Goal: Task Accomplishment & Management: Complete application form

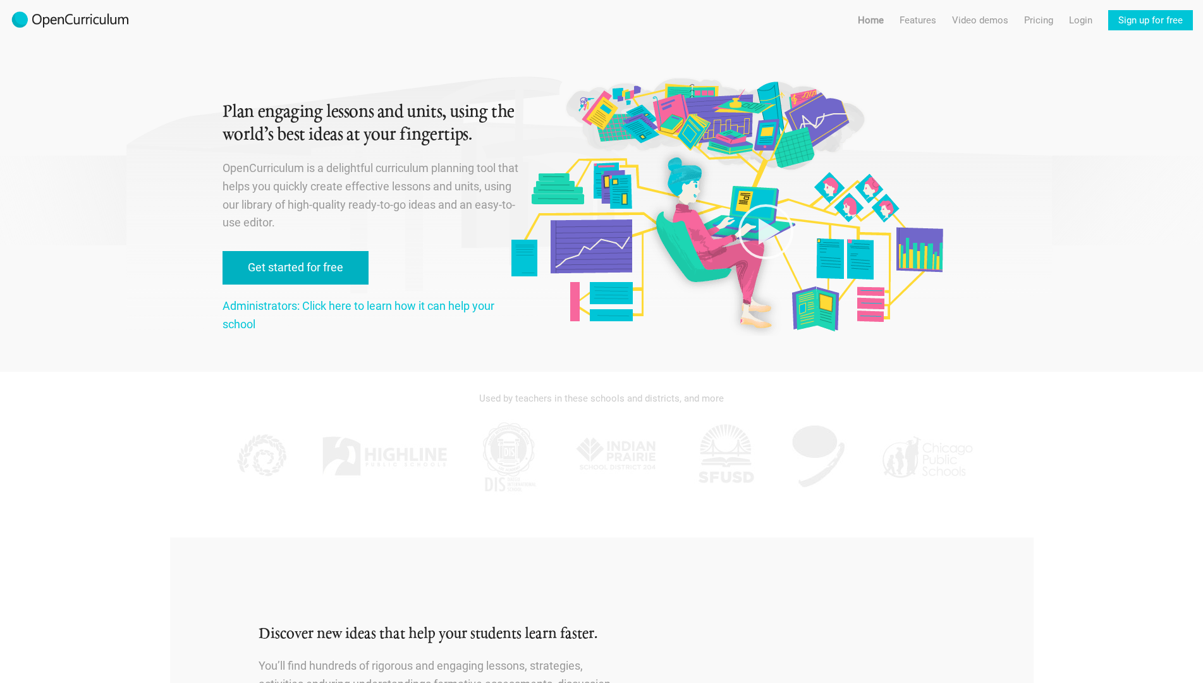
click at [329, 278] on link "Get started for free" at bounding box center [296, 268] width 146 height 34
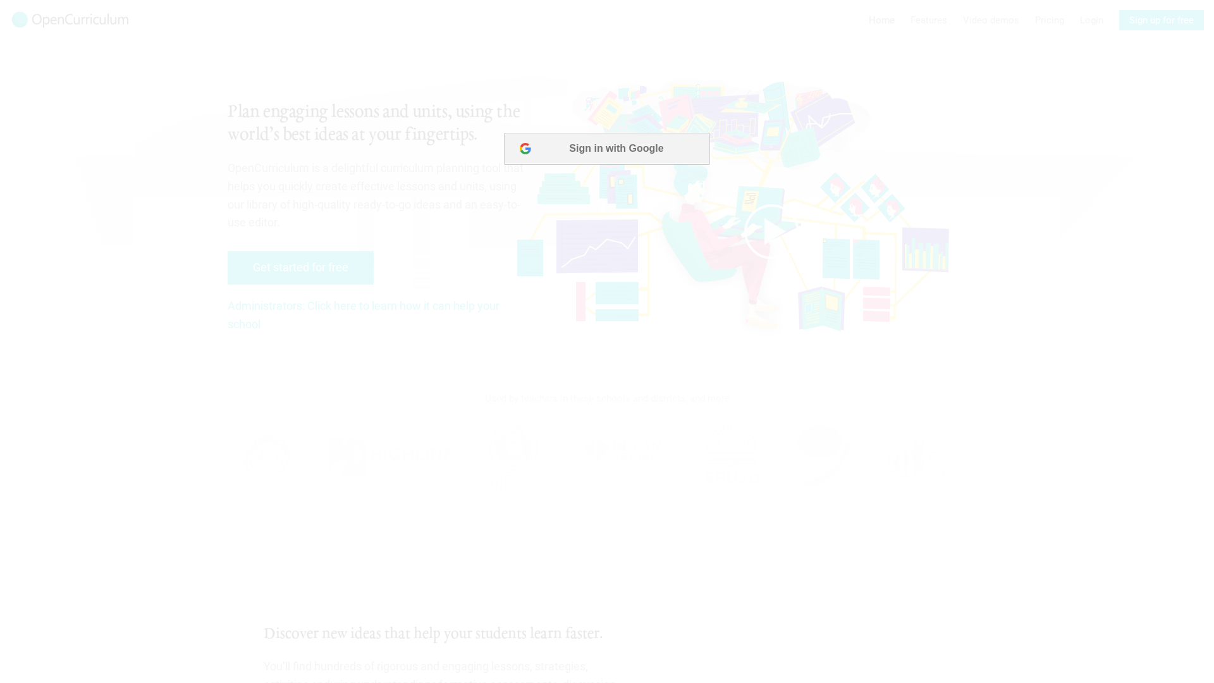
click at [567, 164] on button "Sign in with Google" at bounding box center [607, 149] width 206 height 32
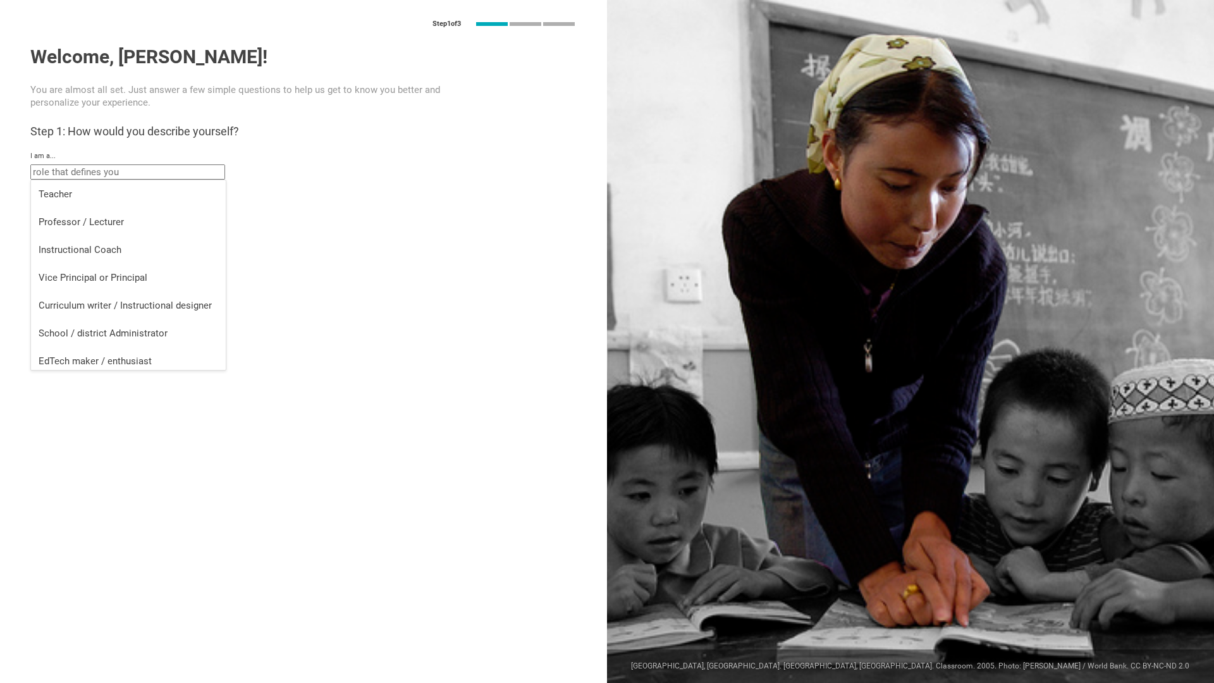
click at [141, 173] on input "text" at bounding box center [127, 171] width 195 height 15
click at [73, 204] on li "Teacher" at bounding box center [128, 194] width 195 height 28
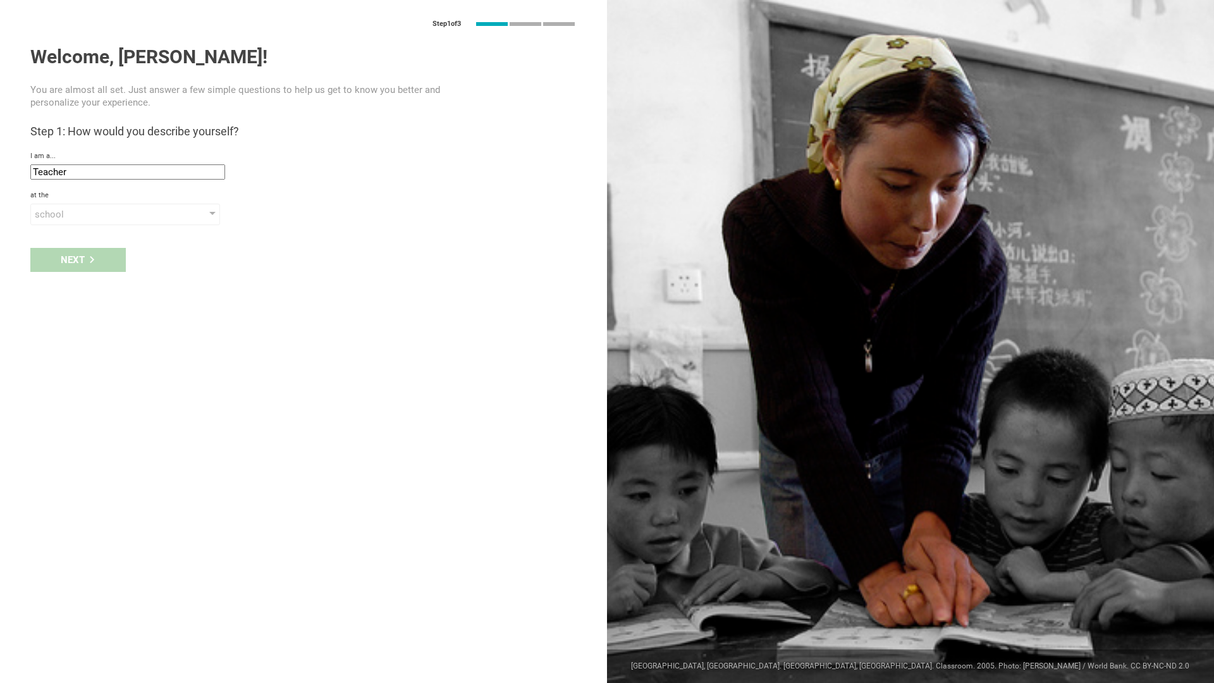
click at [97, 175] on input "Teacher" at bounding box center [127, 171] width 195 height 15
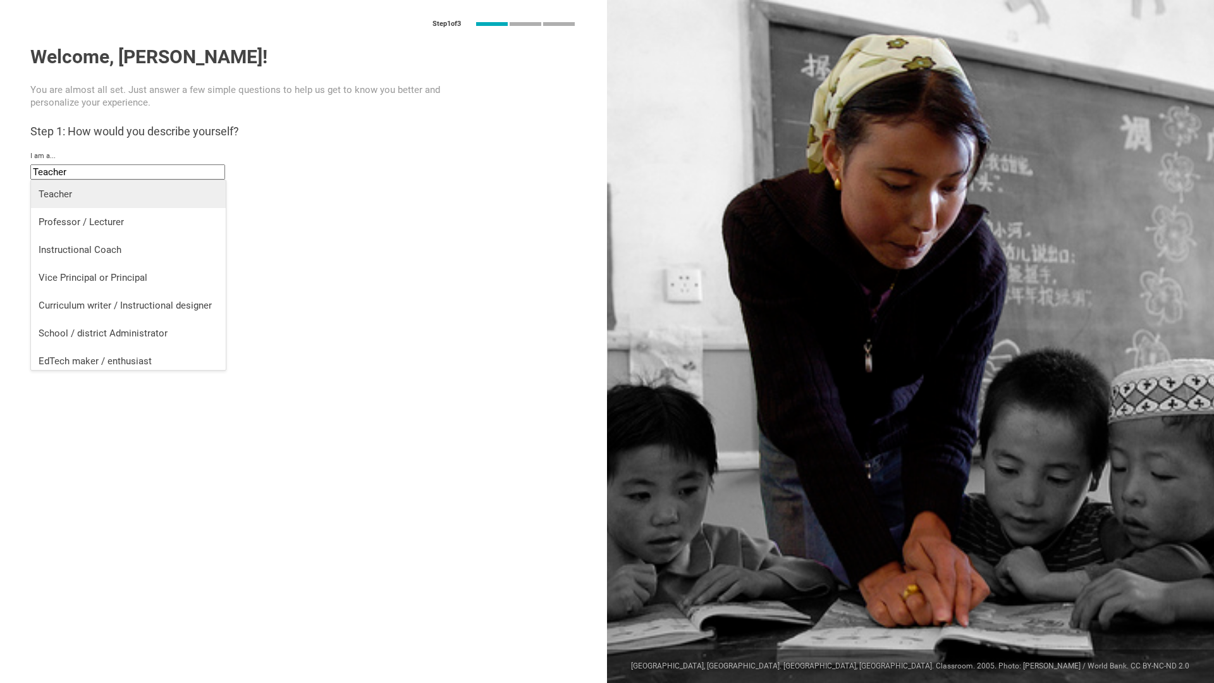
click at [87, 199] on div "Teacher" at bounding box center [129, 194] width 180 height 13
type input "undefined"
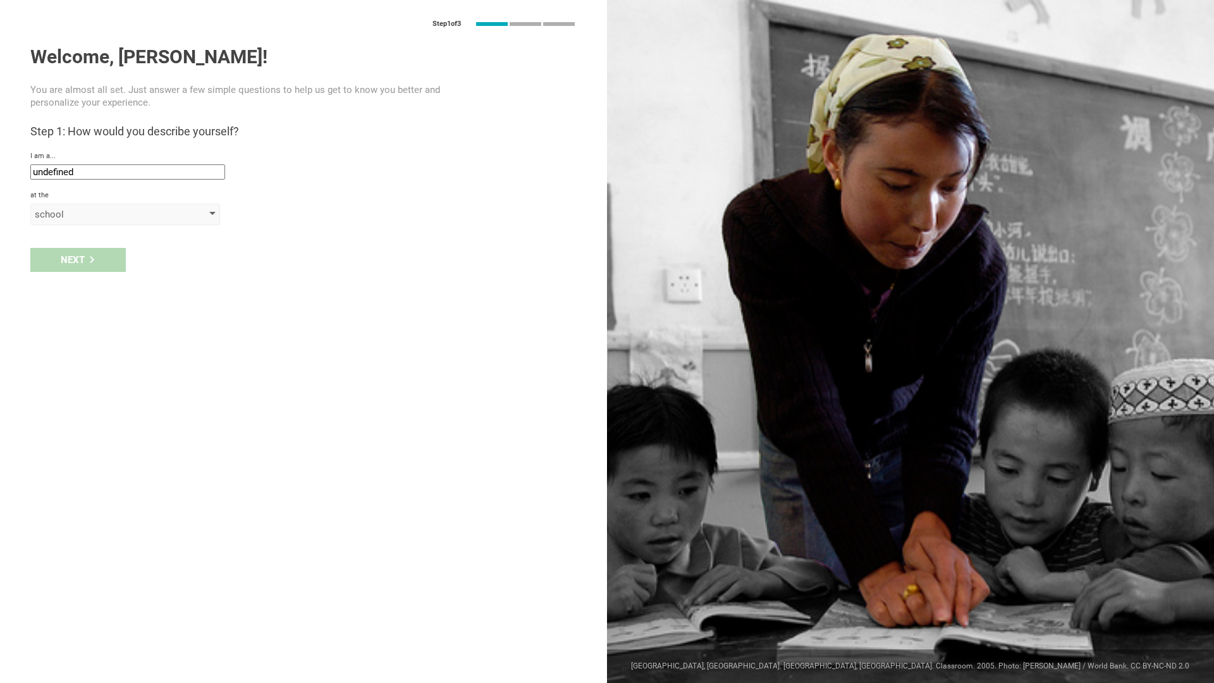
click at [89, 212] on div "school" at bounding box center [107, 214] width 145 height 13
click at [95, 241] on div "school" at bounding box center [126, 239] width 175 height 13
click at [92, 285] on div "Next" at bounding box center [303, 286] width 607 height 39
